Goal: Task Accomplishment & Management: Complete application form

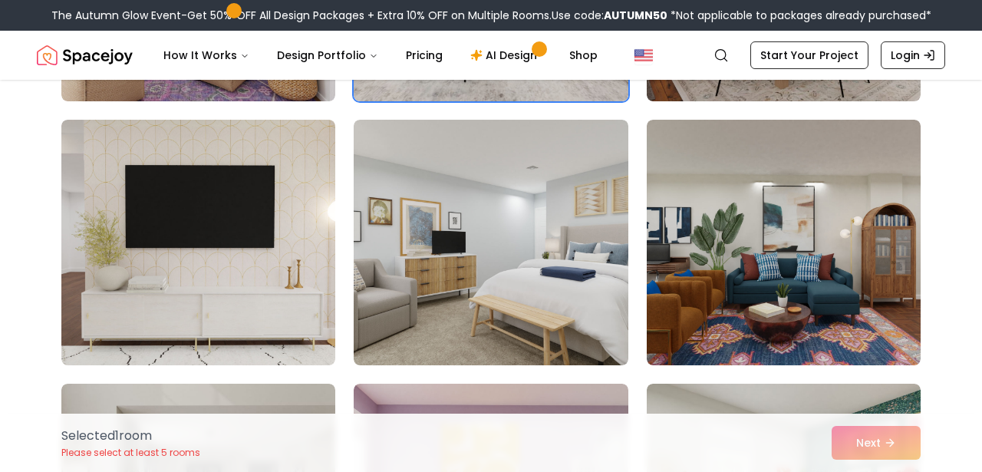
scroll to position [349, 0]
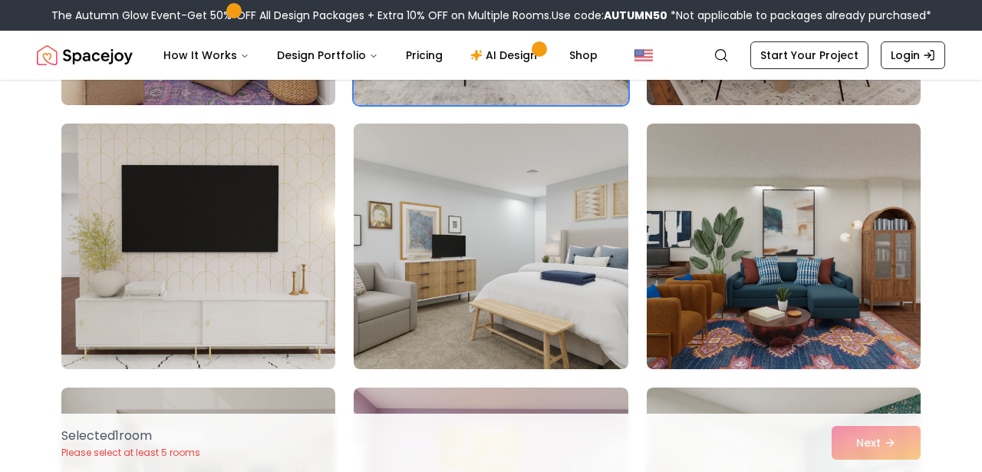
click at [162, 245] on img at bounding box center [198, 246] width 288 height 258
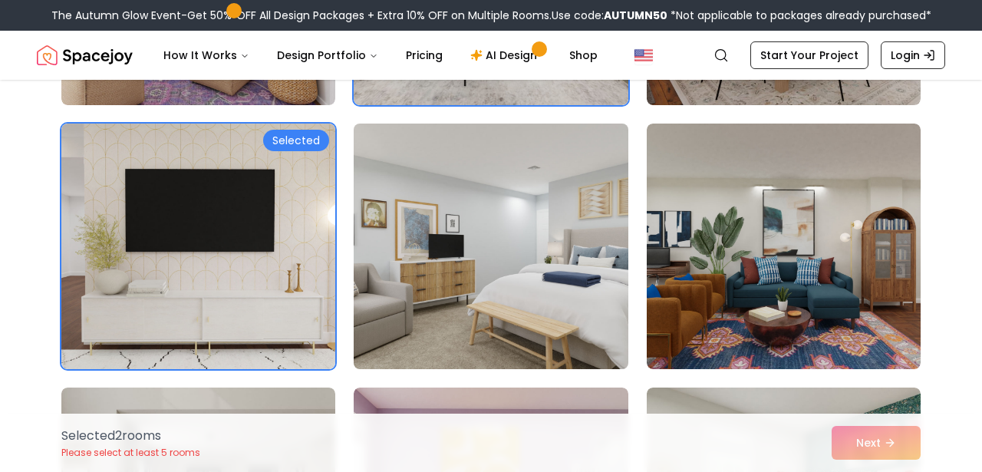
click at [441, 286] on img at bounding box center [491, 246] width 288 height 258
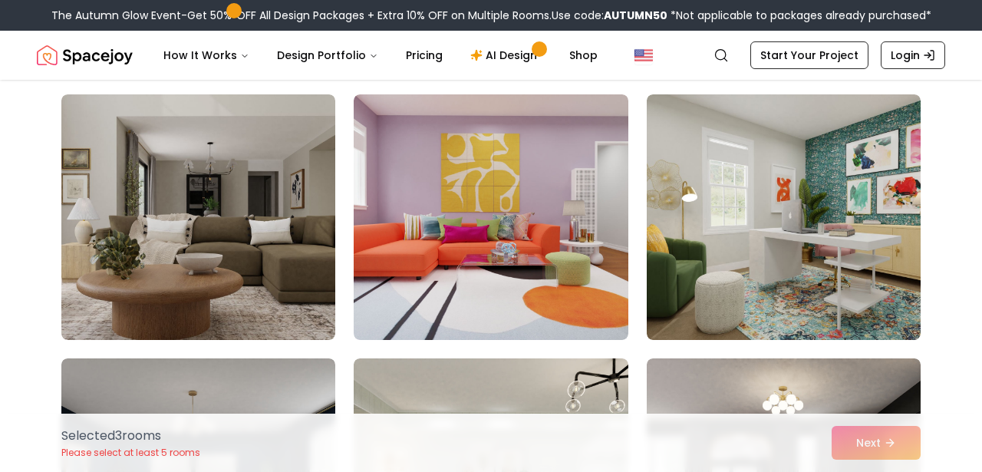
scroll to position [670, 0]
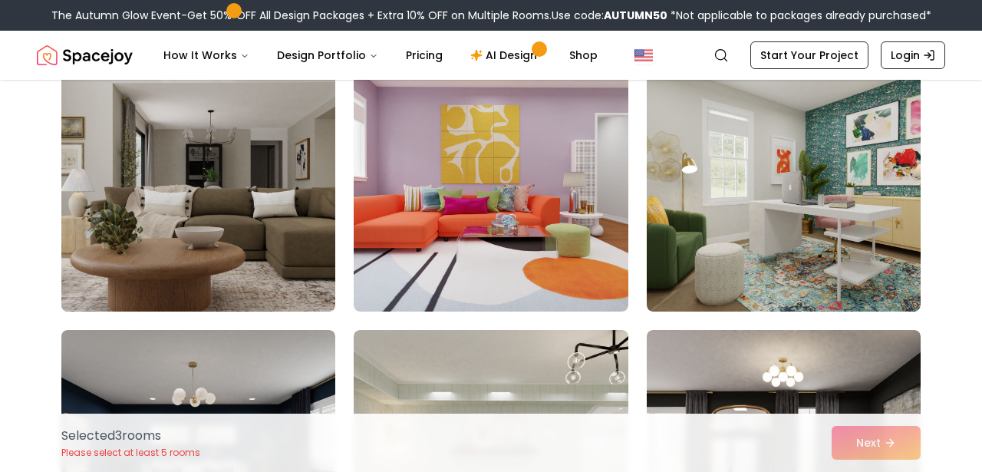
click at [212, 178] on img at bounding box center [198, 189] width 288 height 258
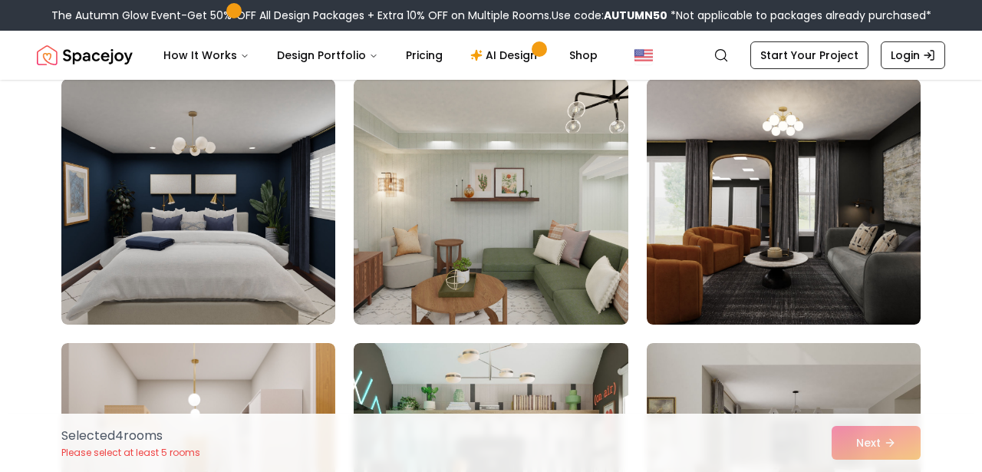
scroll to position [907, 0]
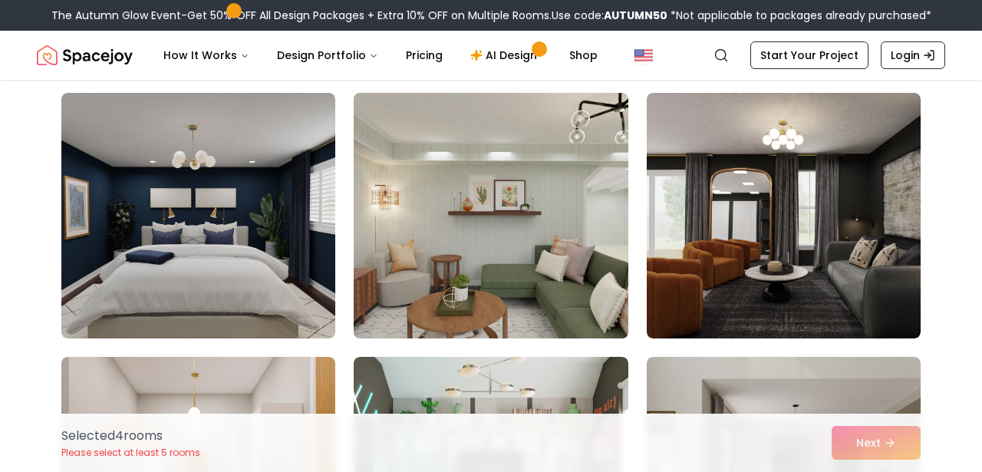
click at [587, 291] on img at bounding box center [491, 216] width 288 height 258
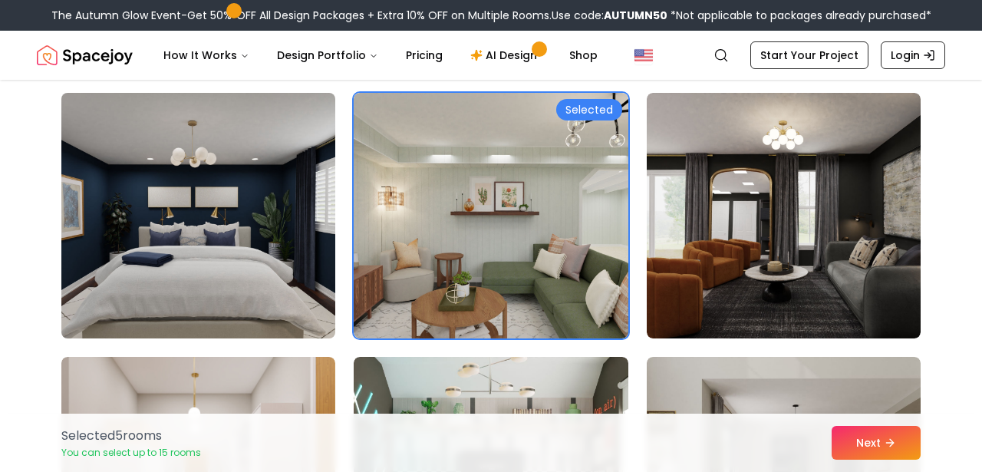
click at [232, 206] on img at bounding box center [198, 216] width 288 height 258
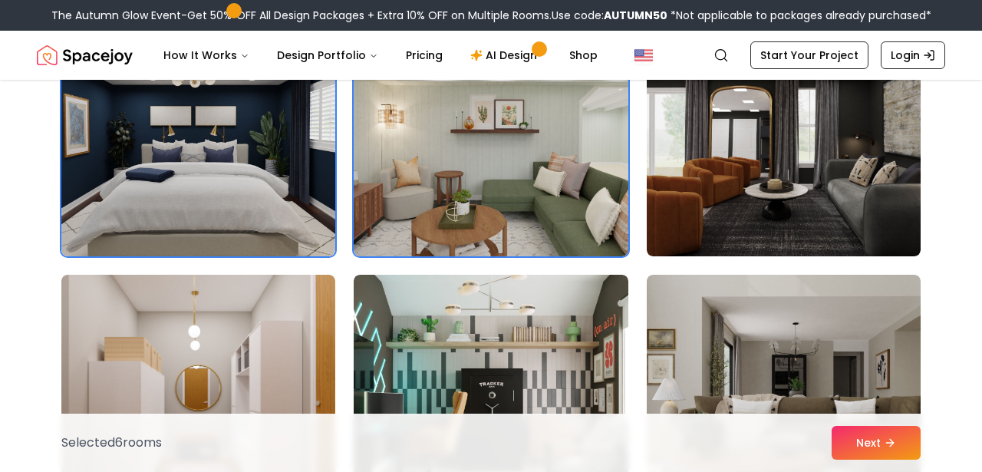
scroll to position [1110, 0]
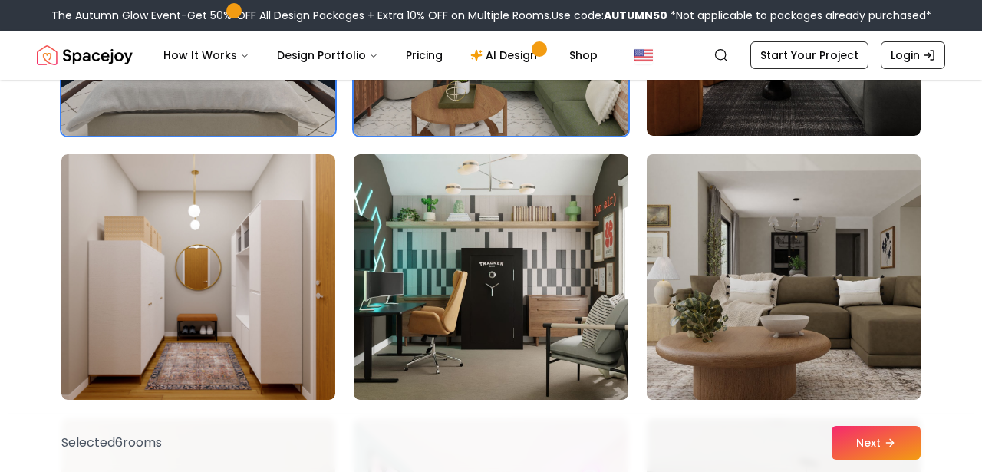
click at [722, 320] on img at bounding box center [784, 277] width 288 height 258
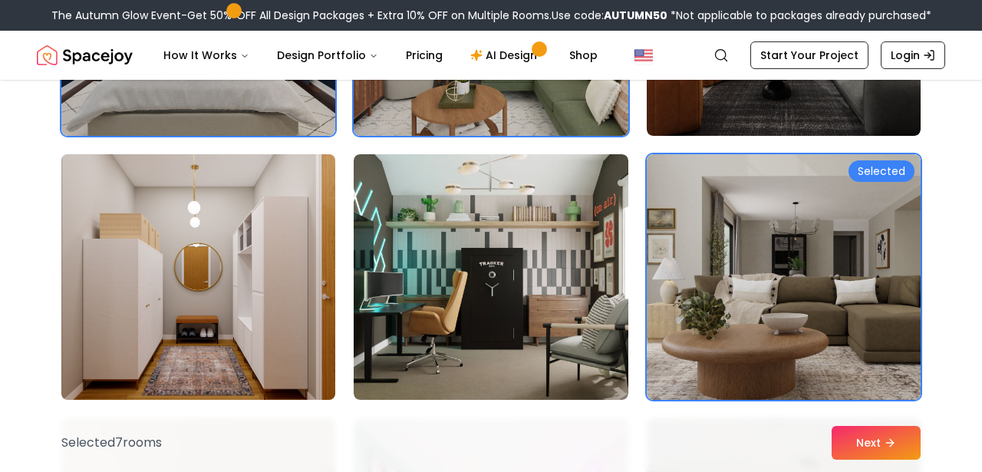
click at [258, 297] on img at bounding box center [198, 277] width 288 height 258
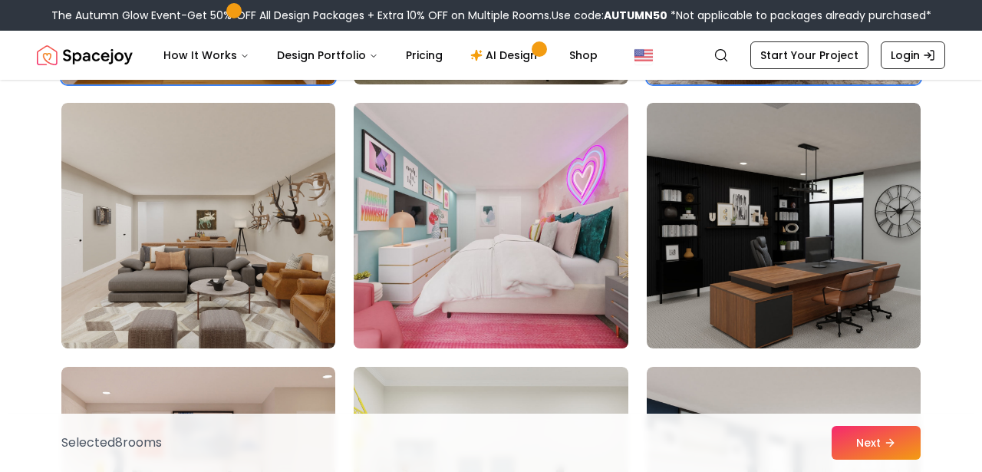
scroll to position [1429, 0]
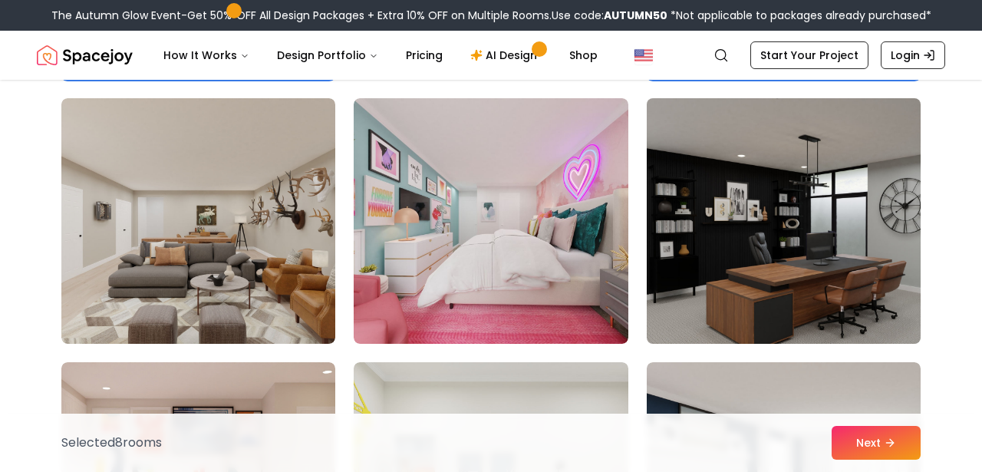
click at [710, 263] on img at bounding box center [784, 221] width 288 height 258
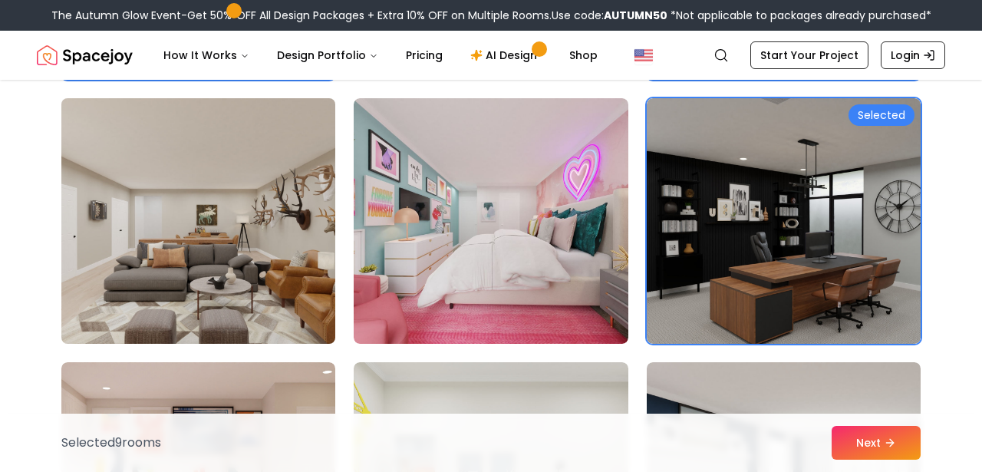
click at [313, 251] on img at bounding box center [198, 221] width 288 height 258
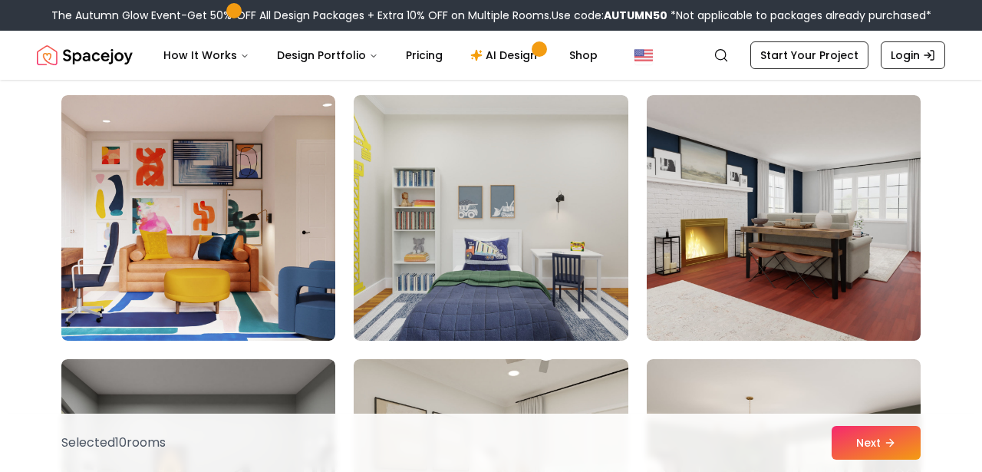
scroll to position [1699, 0]
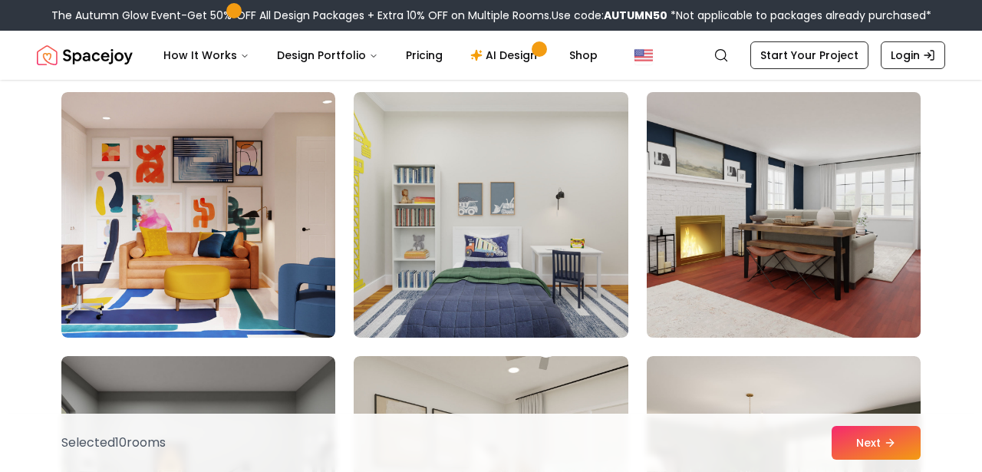
click at [725, 264] on img at bounding box center [784, 215] width 288 height 258
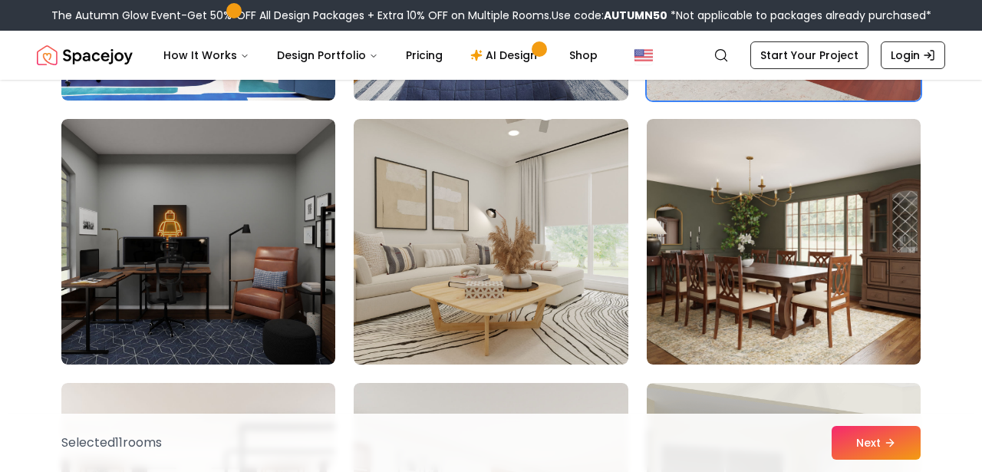
scroll to position [1939, 0]
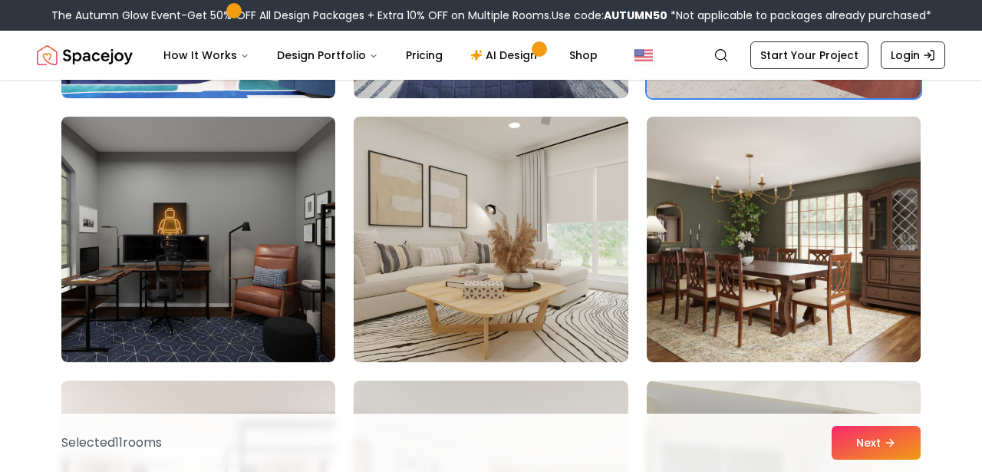
click at [595, 311] on img at bounding box center [491, 239] width 288 height 258
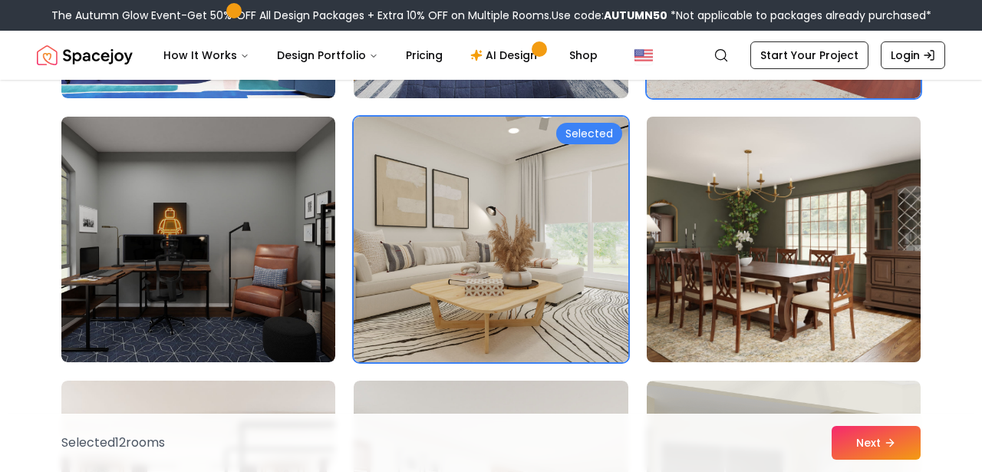
click at [701, 311] on img at bounding box center [784, 239] width 288 height 258
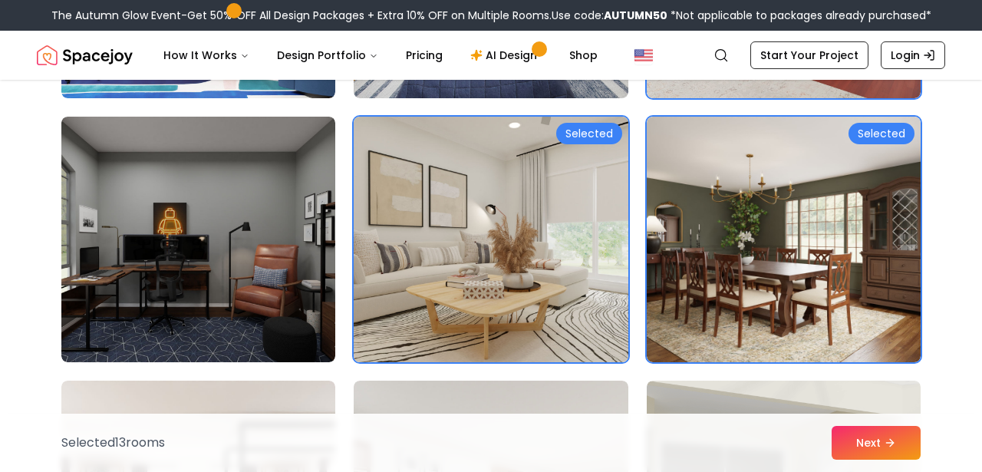
click at [593, 285] on img at bounding box center [491, 239] width 288 height 258
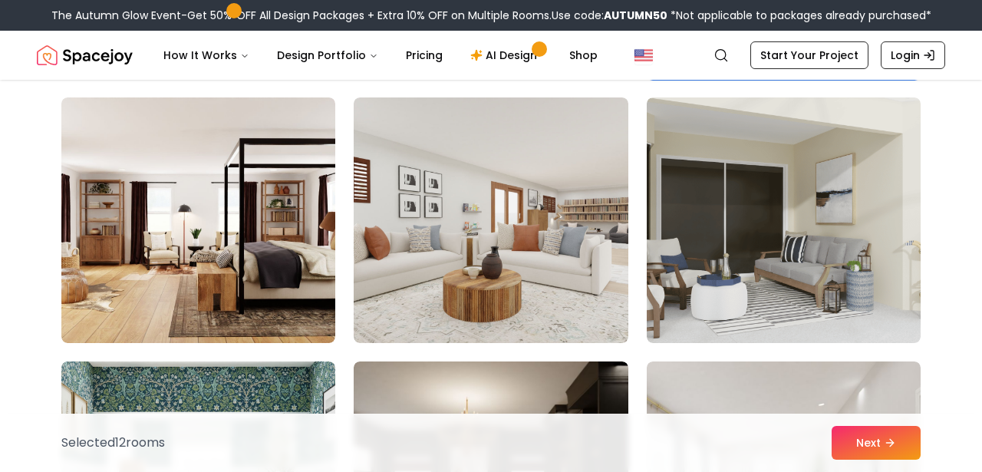
scroll to position [2238, 0]
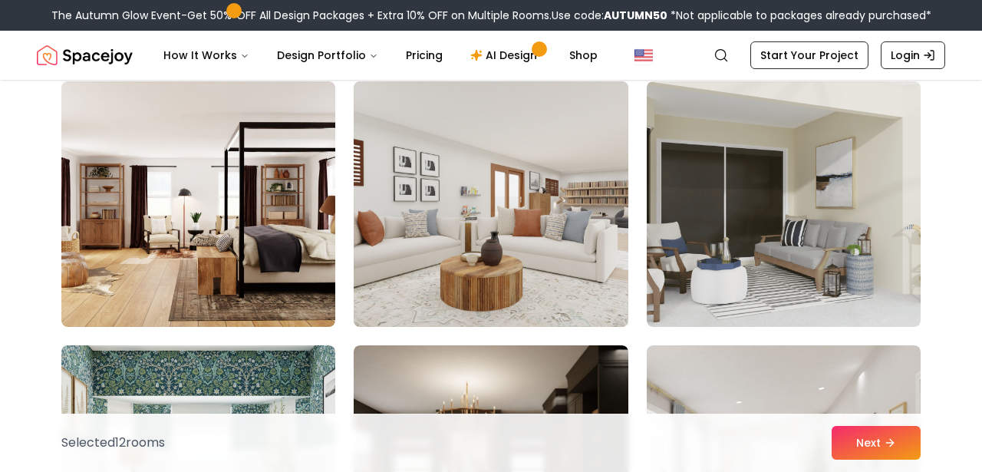
click at [571, 276] on img at bounding box center [491, 204] width 288 height 258
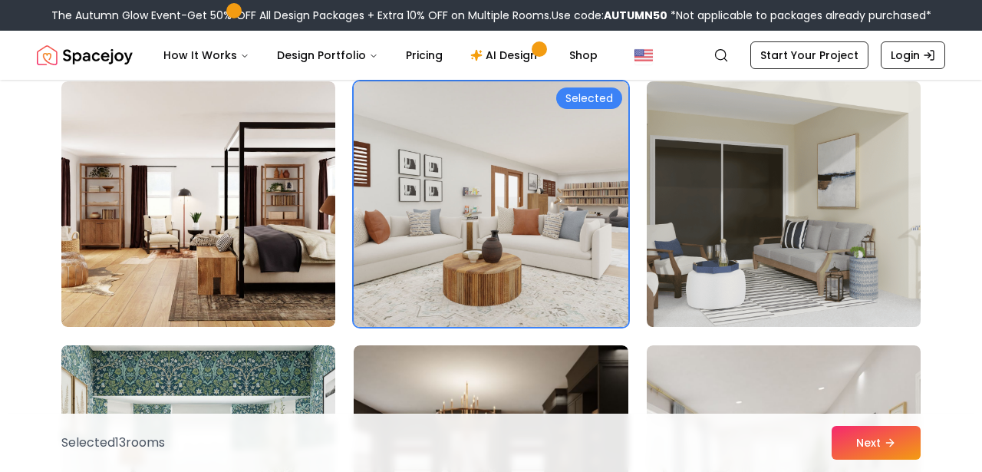
click at [792, 256] on img at bounding box center [784, 204] width 288 height 258
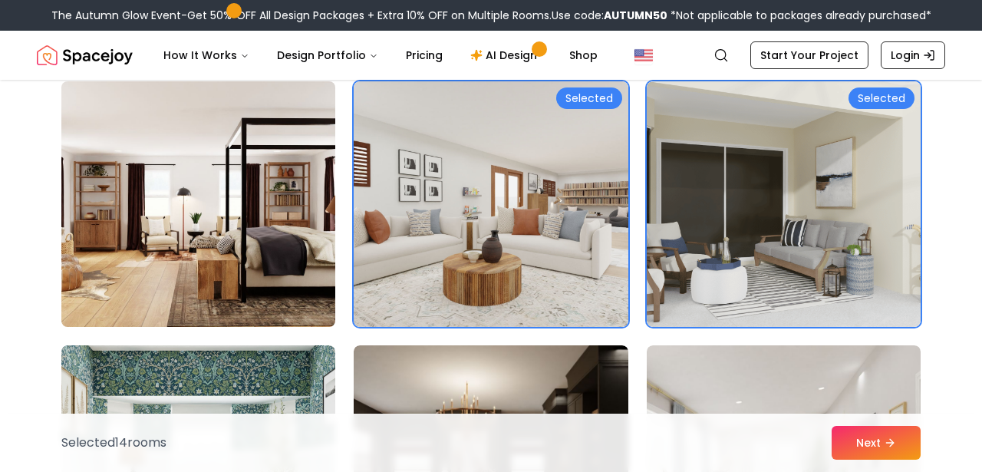
click at [303, 226] on img at bounding box center [198, 204] width 288 height 258
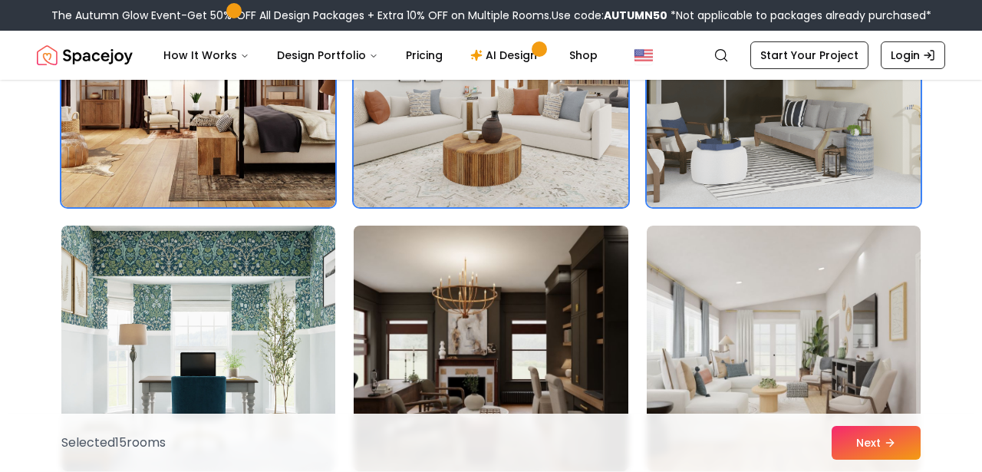
scroll to position [2473, 0]
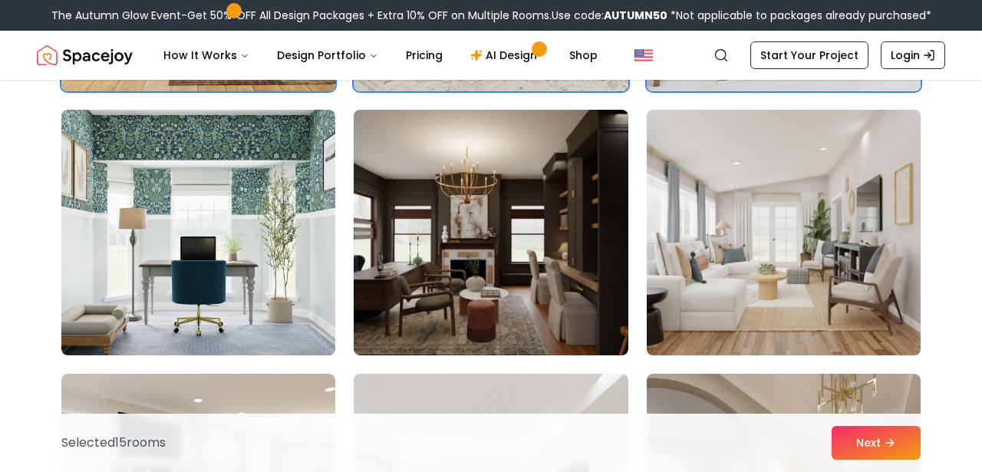
click at [752, 290] on img at bounding box center [784, 233] width 288 height 258
click at [791, 204] on img at bounding box center [784, 233] width 288 height 258
click at [739, 300] on img at bounding box center [784, 233] width 288 height 258
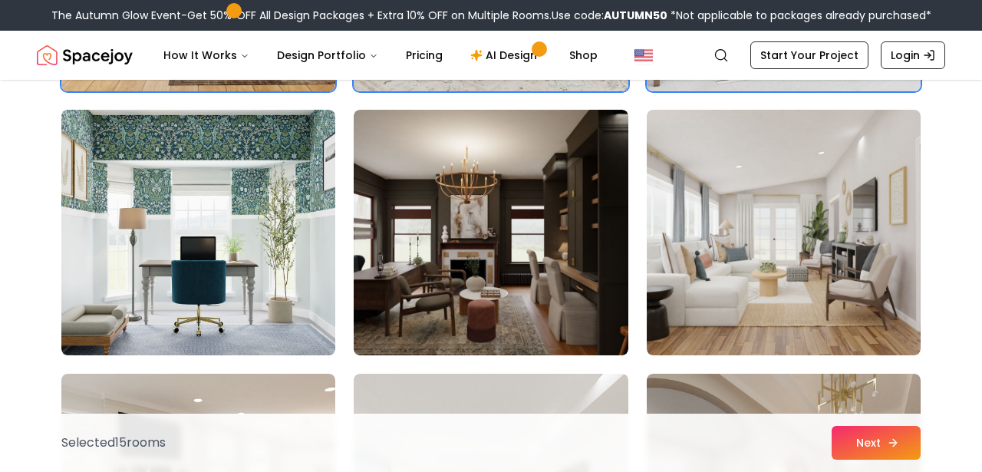
click at [894, 440] on icon at bounding box center [893, 442] width 12 height 12
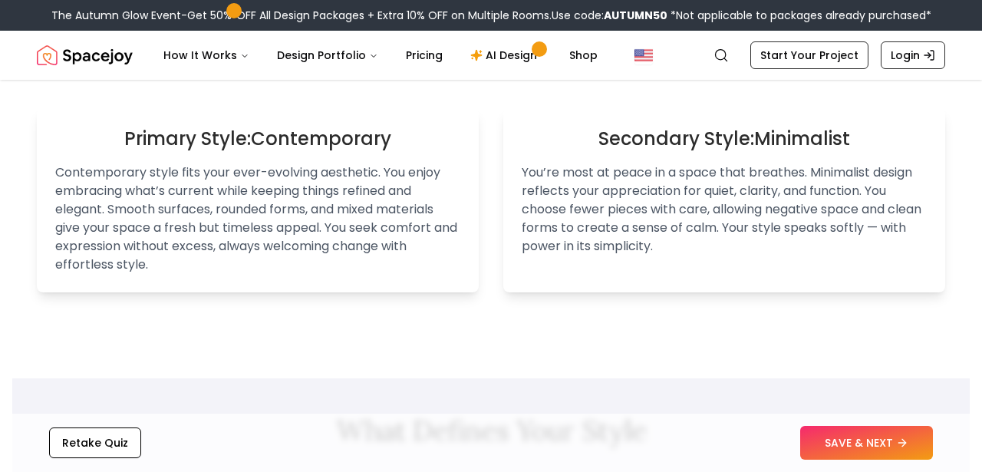
scroll to position [1003, 0]
click at [901, 442] on icon at bounding box center [904, 442] width 7 height 0
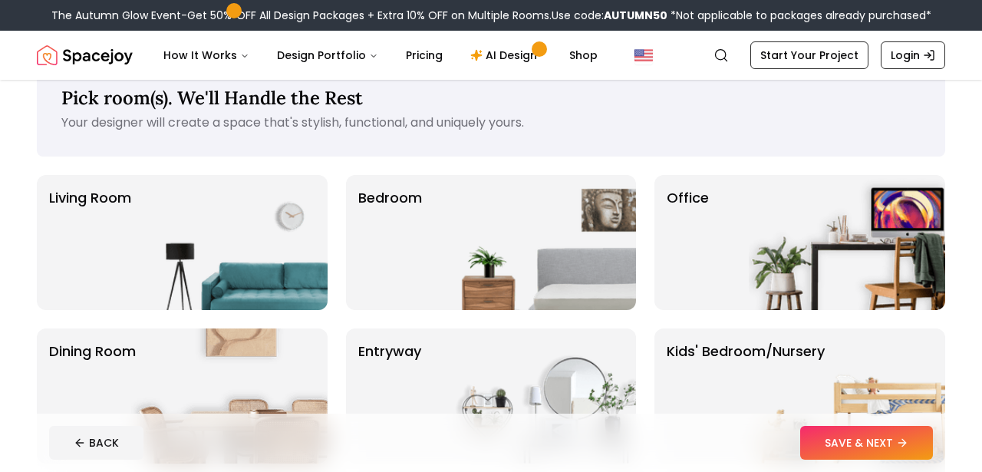
scroll to position [39, 0]
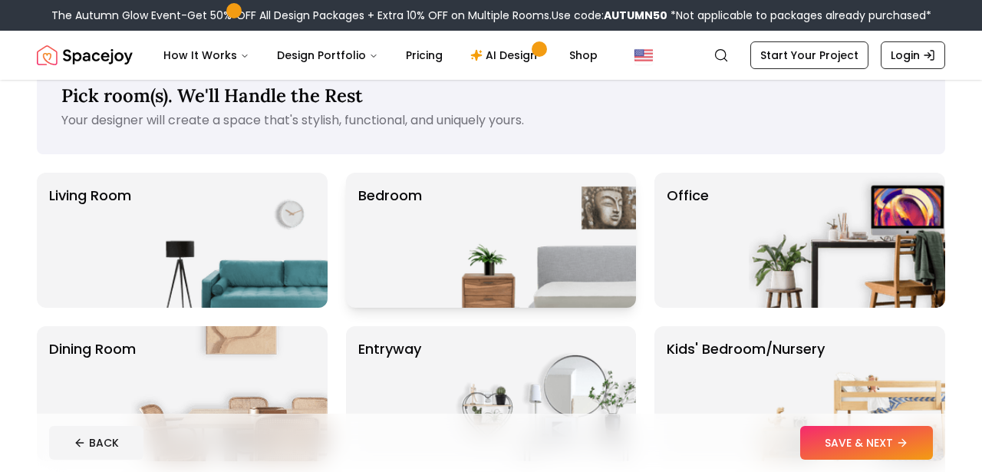
click at [559, 224] on img at bounding box center [537, 240] width 196 height 135
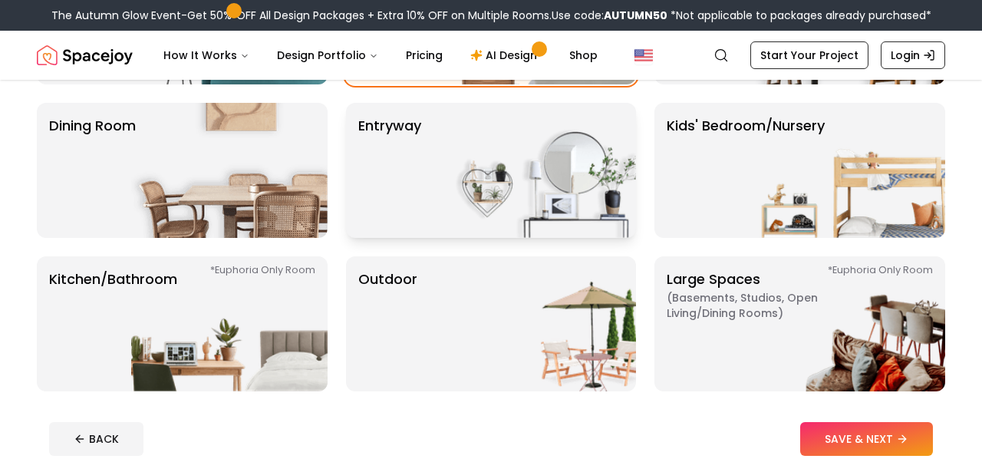
scroll to position [264, 0]
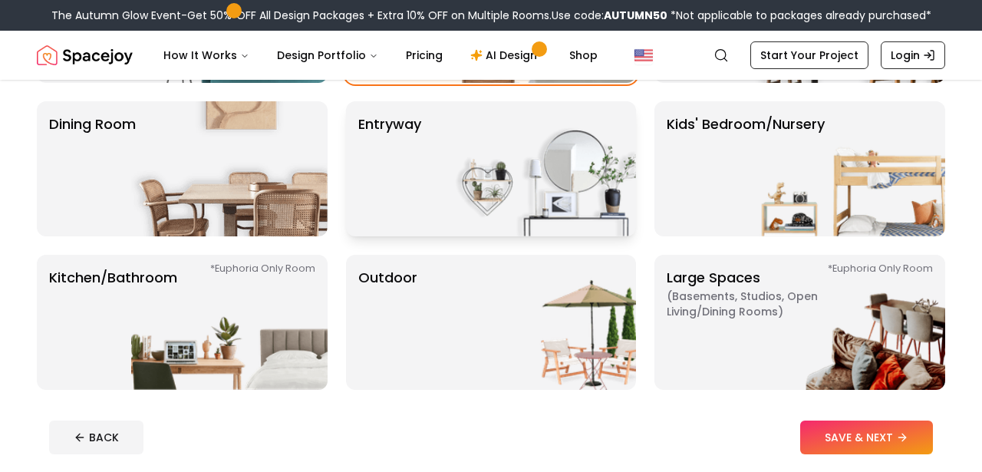
click at [482, 157] on img at bounding box center [537, 168] width 196 height 135
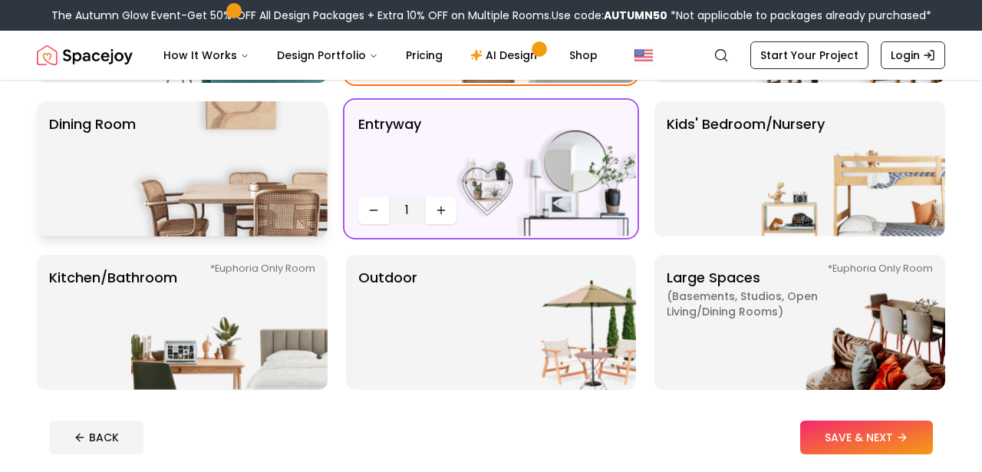
click at [282, 162] on img at bounding box center [229, 168] width 196 height 135
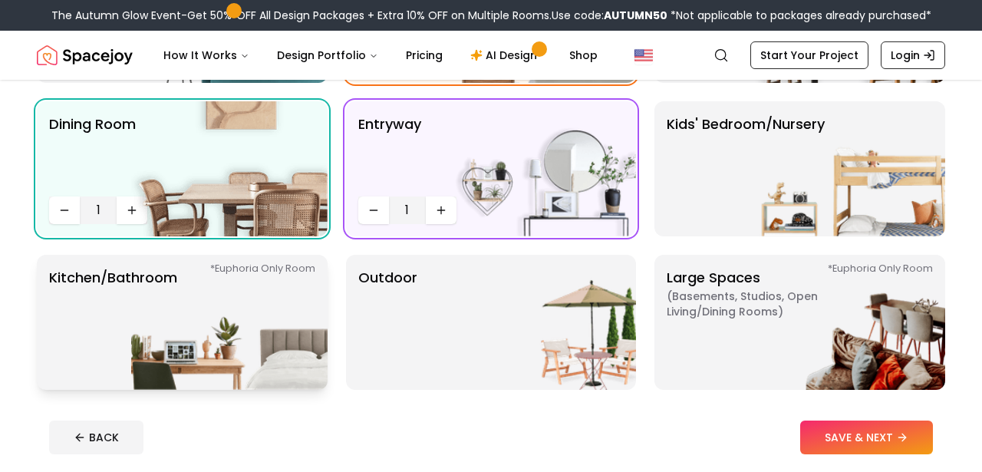
click at [310, 295] on img at bounding box center [229, 322] width 196 height 135
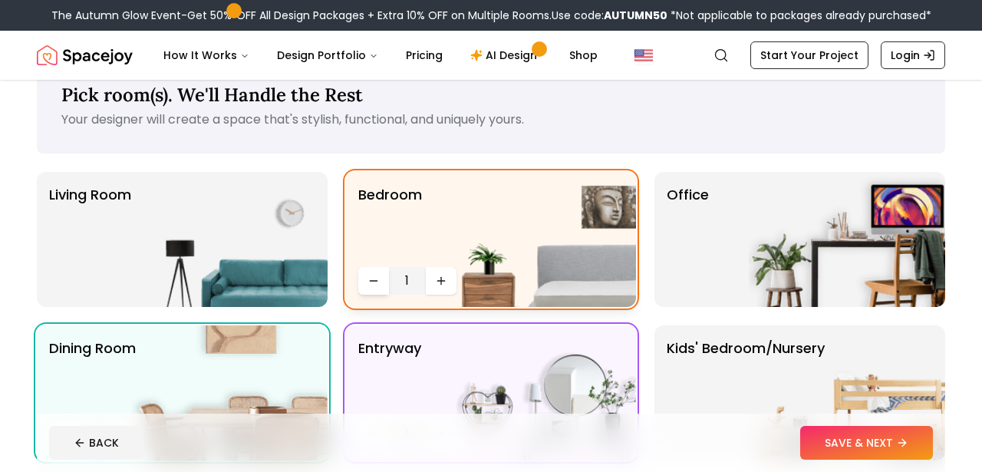
scroll to position [37, 0]
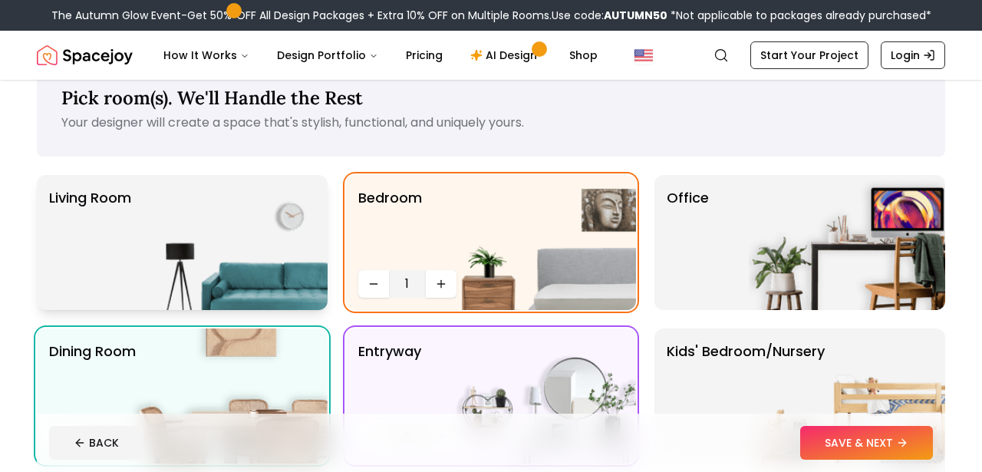
click at [268, 222] on img at bounding box center [229, 242] width 196 height 135
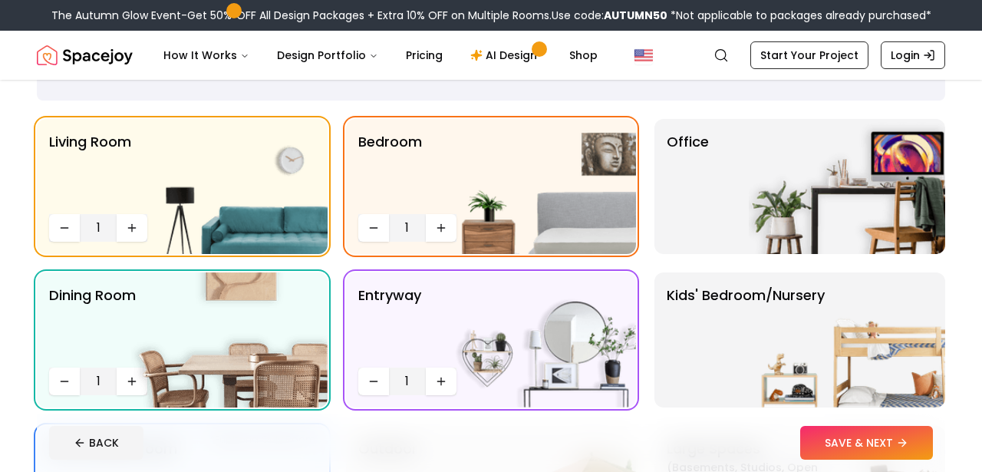
scroll to position [93, 1]
click at [729, 360] on p "Kids' Bedroom/Nursery" at bounding box center [745, 340] width 158 height 110
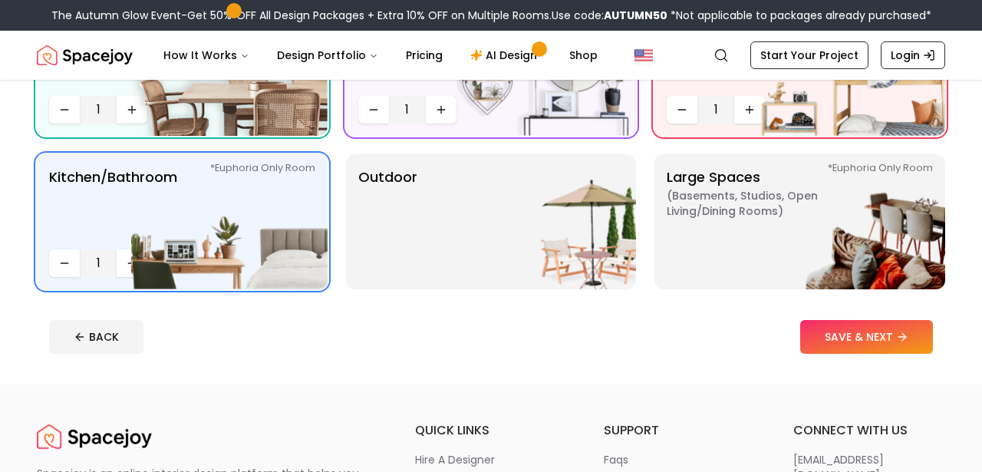
scroll to position [370, 0]
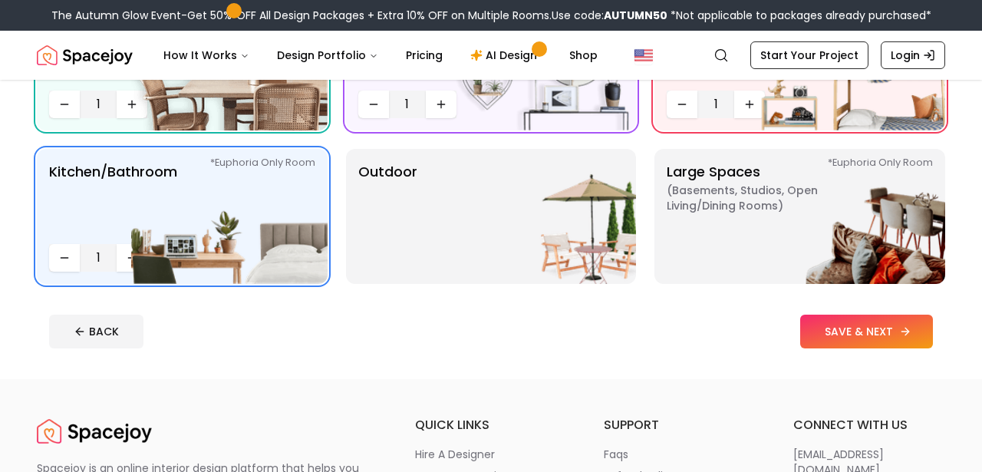
click at [887, 342] on button "SAVE & NEXT" at bounding box center [866, 331] width 133 height 34
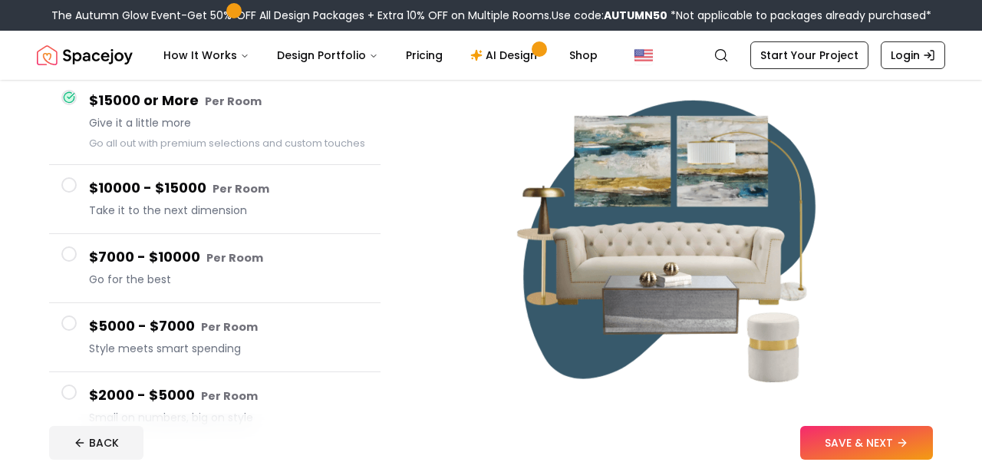
scroll to position [146, 0]
click at [853, 442] on button "SAVE & NEXT" at bounding box center [866, 443] width 133 height 34
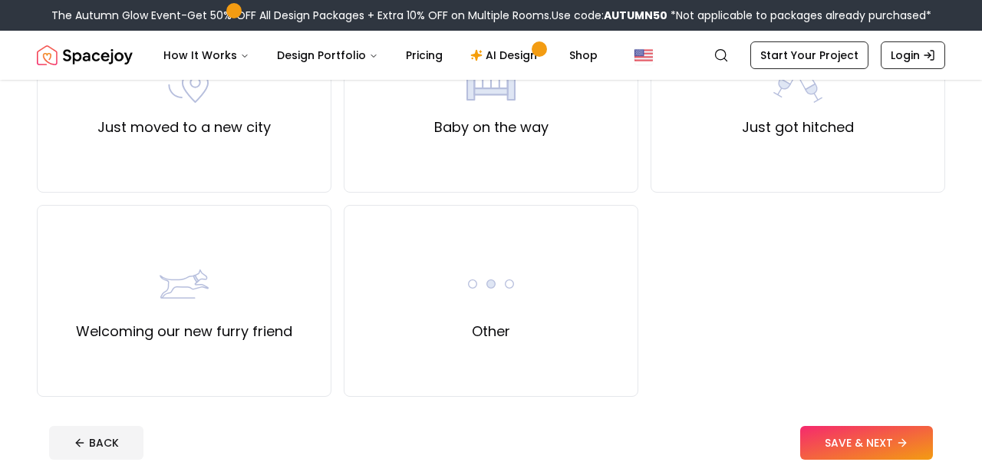
scroll to position [620, 0]
click at [437, 280] on div "Other" at bounding box center [491, 300] width 294 height 192
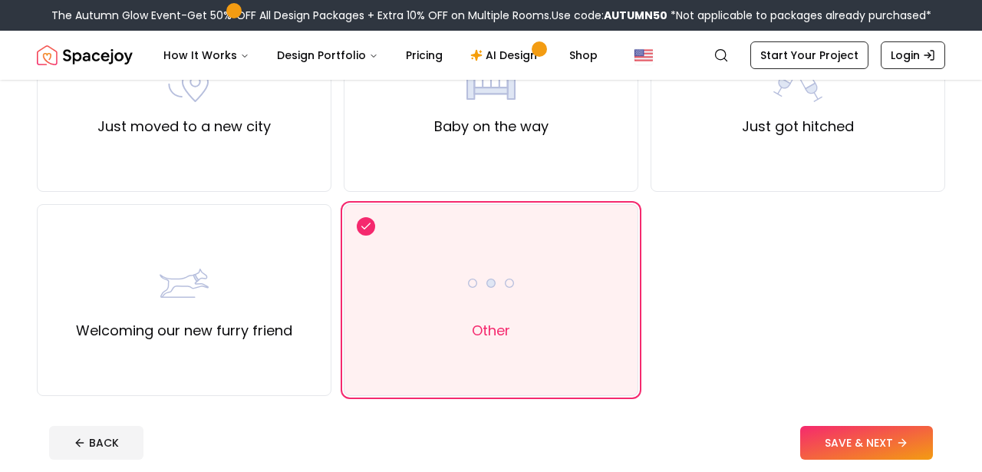
scroll to position [607, 0]
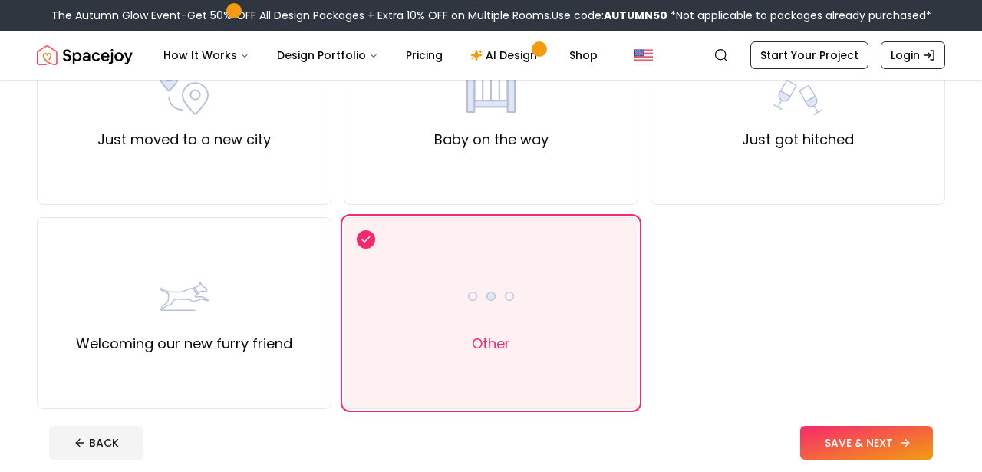
click at [853, 443] on button "SAVE & NEXT" at bounding box center [866, 443] width 133 height 34
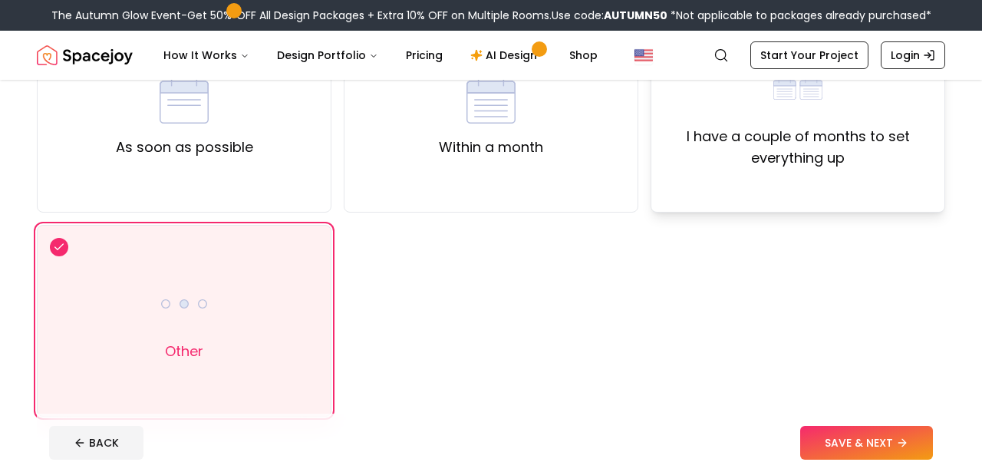
scroll to position [196, 0]
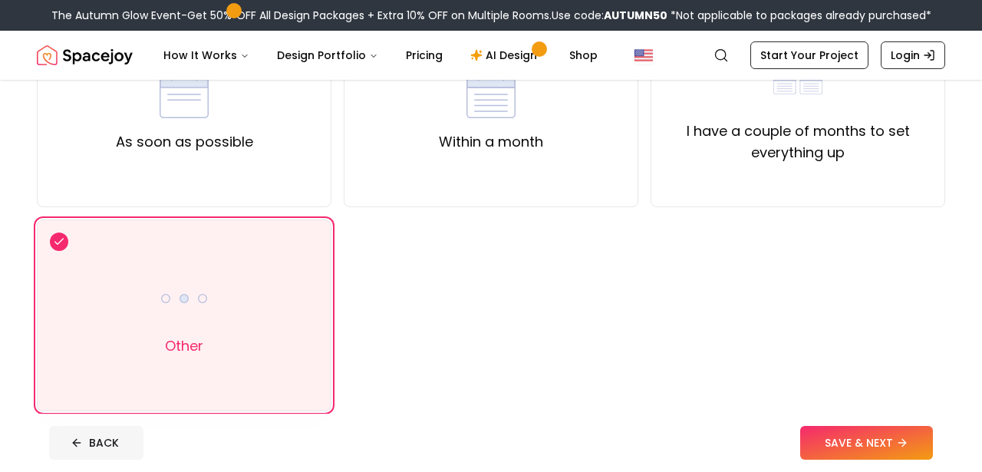
click at [93, 442] on button "BACK" at bounding box center [96, 443] width 94 height 34
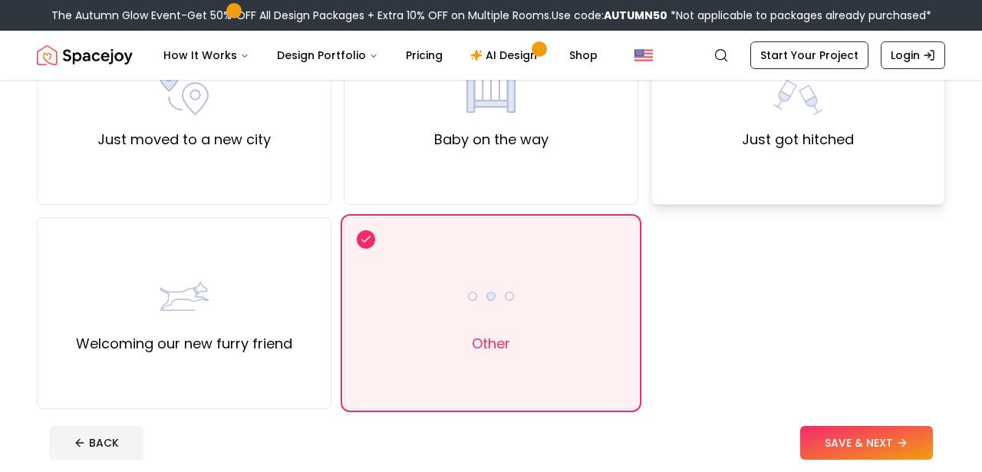
click at [770, 139] on label "Just got hitched" at bounding box center [798, 139] width 112 height 21
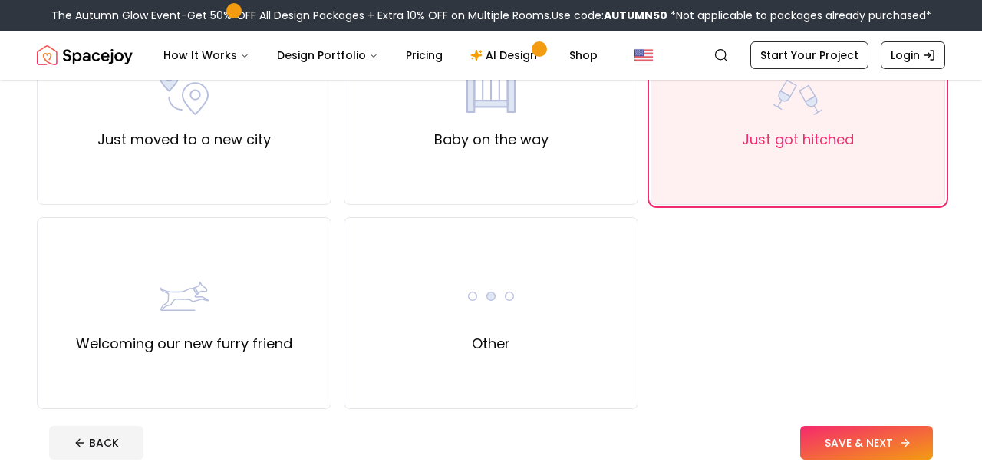
click at [860, 436] on button "SAVE & NEXT" at bounding box center [866, 443] width 133 height 34
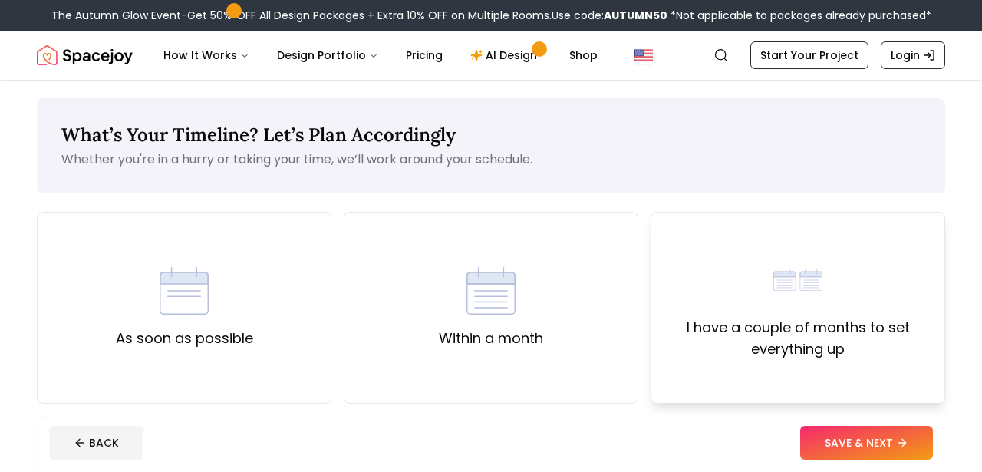
click at [770, 359] on label "I have a couple of months to set everything up" at bounding box center [797, 338] width 268 height 43
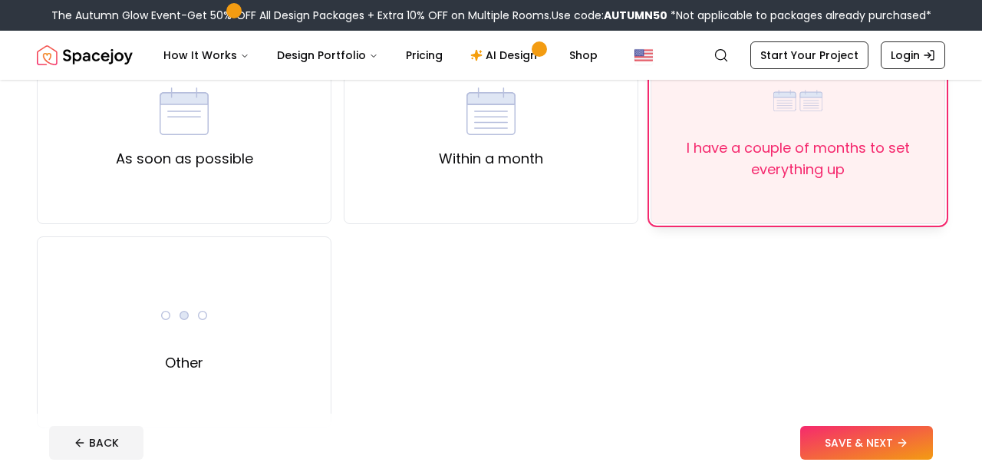
scroll to position [186, 0]
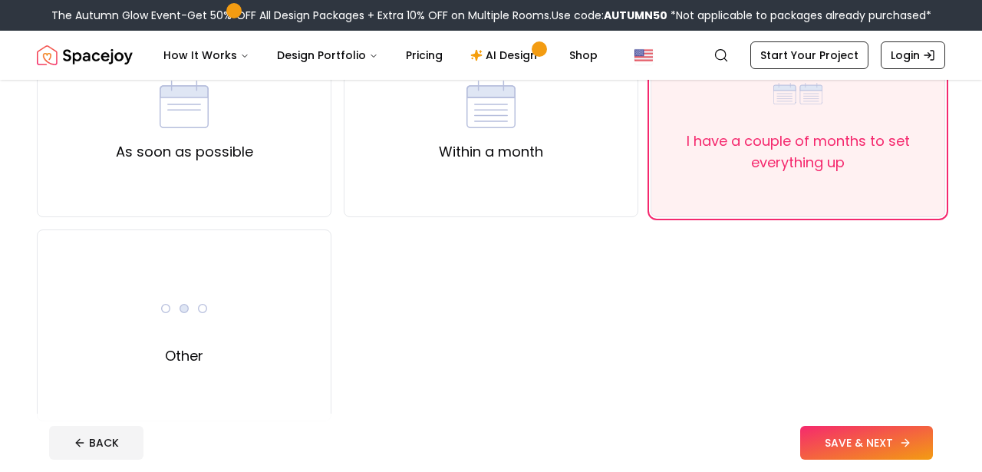
click at [824, 442] on button "SAVE & NEXT" at bounding box center [866, 443] width 133 height 34
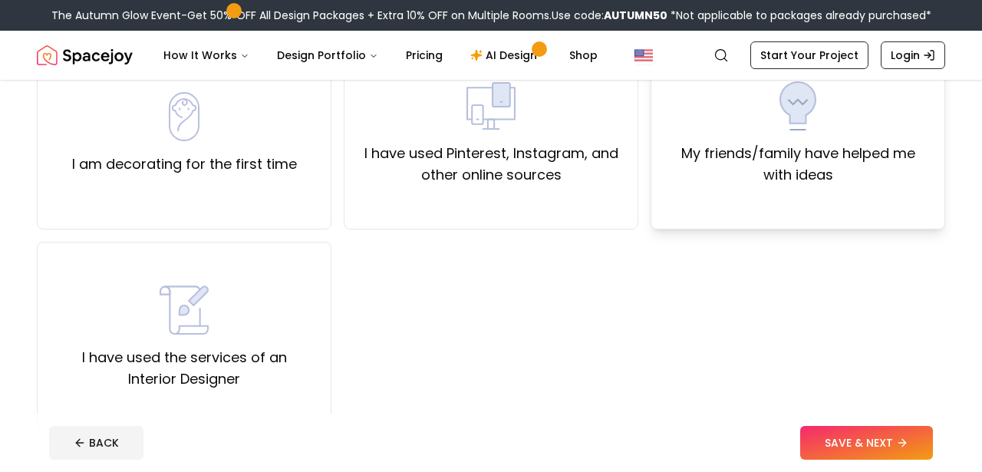
scroll to position [176, 0]
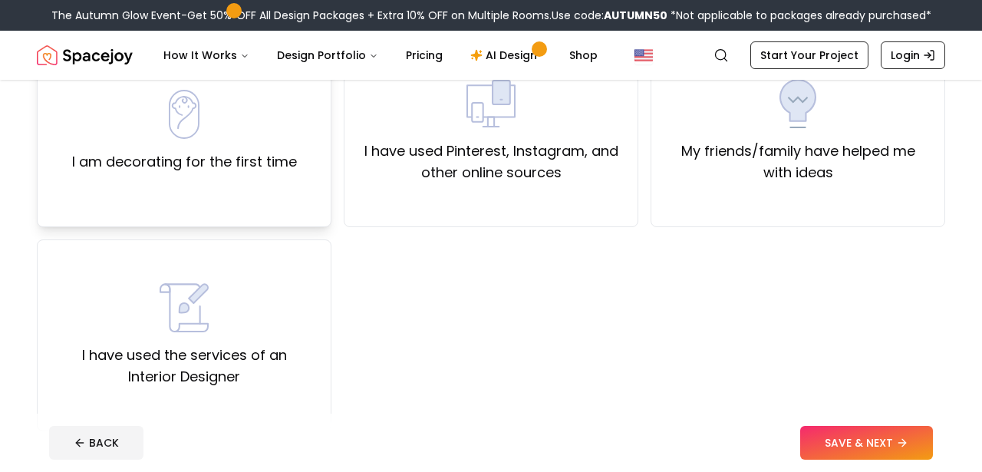
click at [312, 189] on div "I am decorating for the first time" at bounding box center [184, 131] width 294 height 192
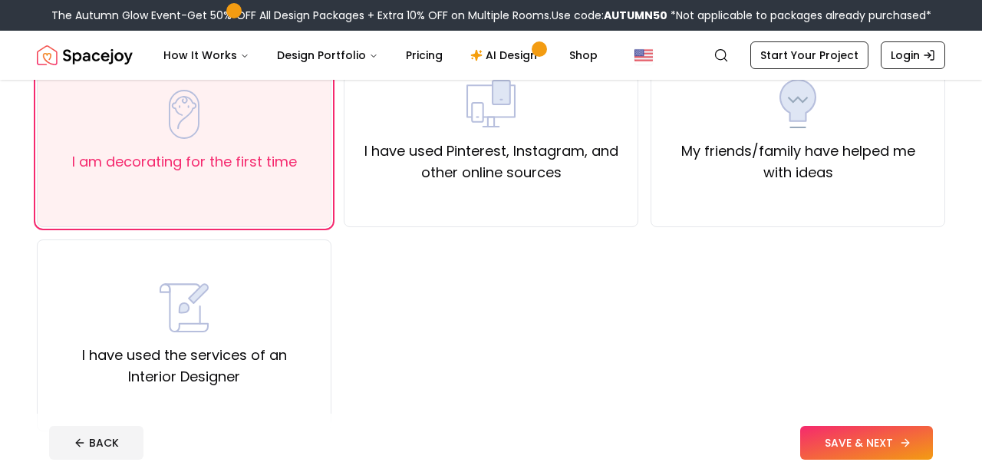
click at [896, 431] on button "SAVE & NEXT" at bounding box center [866, 443] width 133 height 34
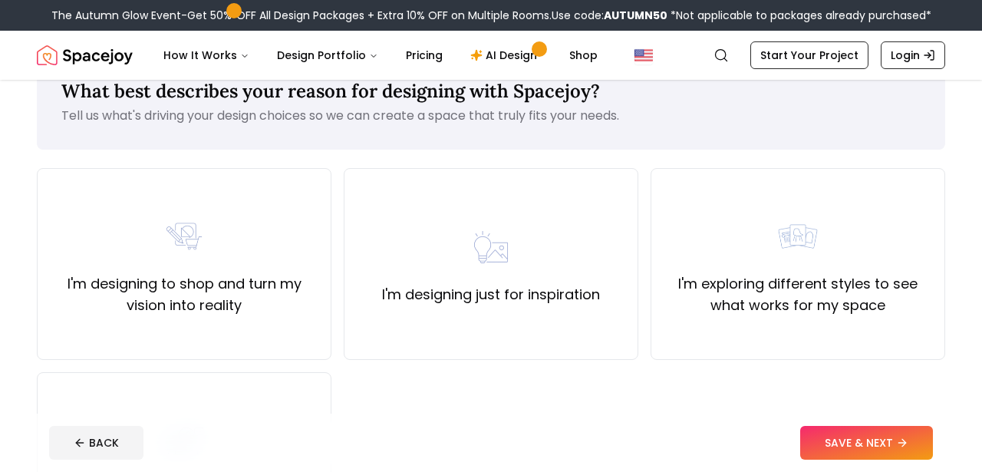
scroll to position [44, 0]
click at [563, 212] on div "I'm designing just for inspiration" at bounding box center [491, 263] width 294 height 192
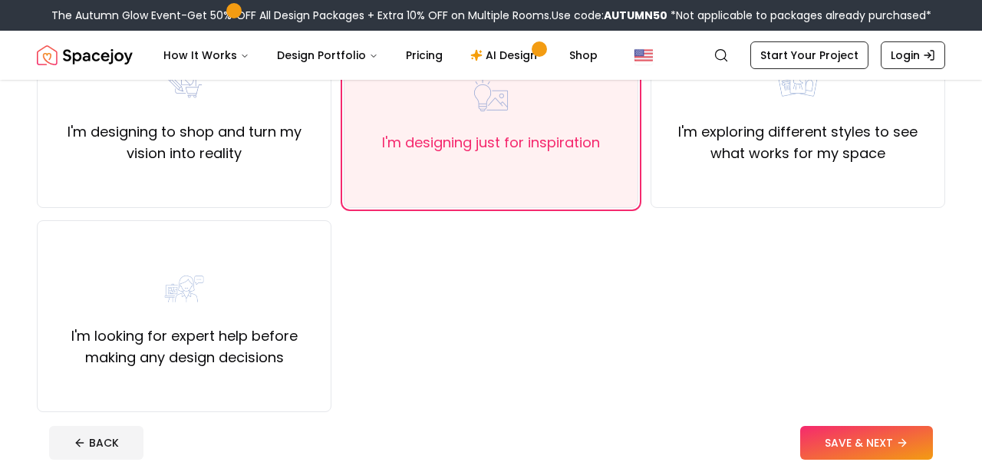
scroll to position [195, 0]
click at [822, 184] on div "I'm exploring different styles to see what works for my space" at bounding box center [797, 113] width 294 height 192
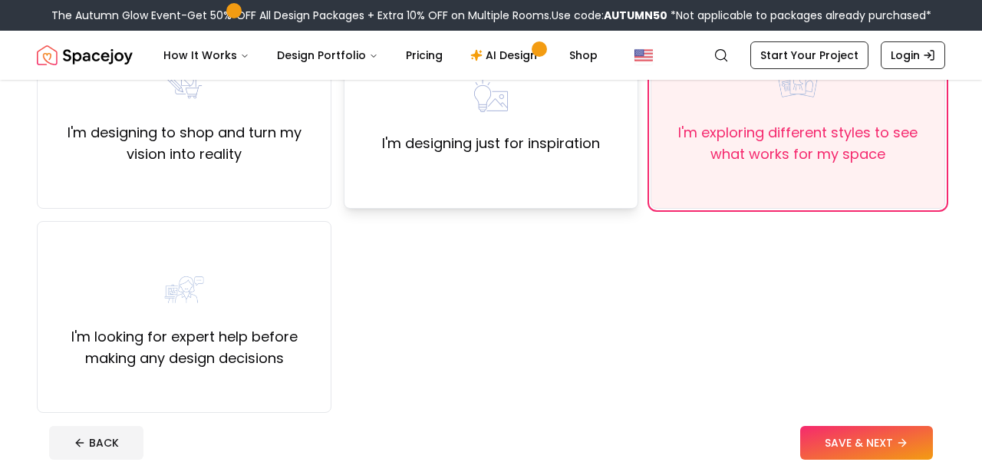
click at [606, 173] on div "I'm designing just for inspiration" at bounding box center [491, 113] width 294 height 192
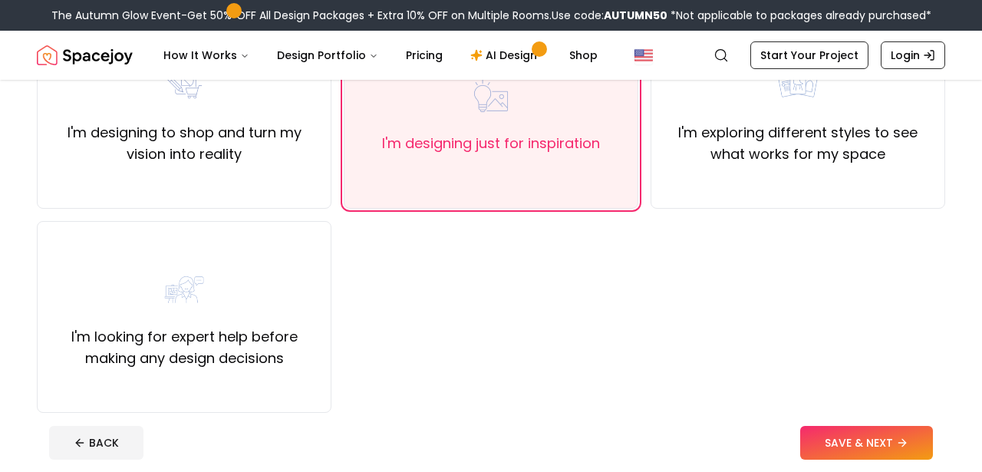
click at [854, 444] on button "SAVE & NEXT" at bounding box center [866, 443] width 133 height 34
